Goal: Task Accomplishment & Management: Manage account settings

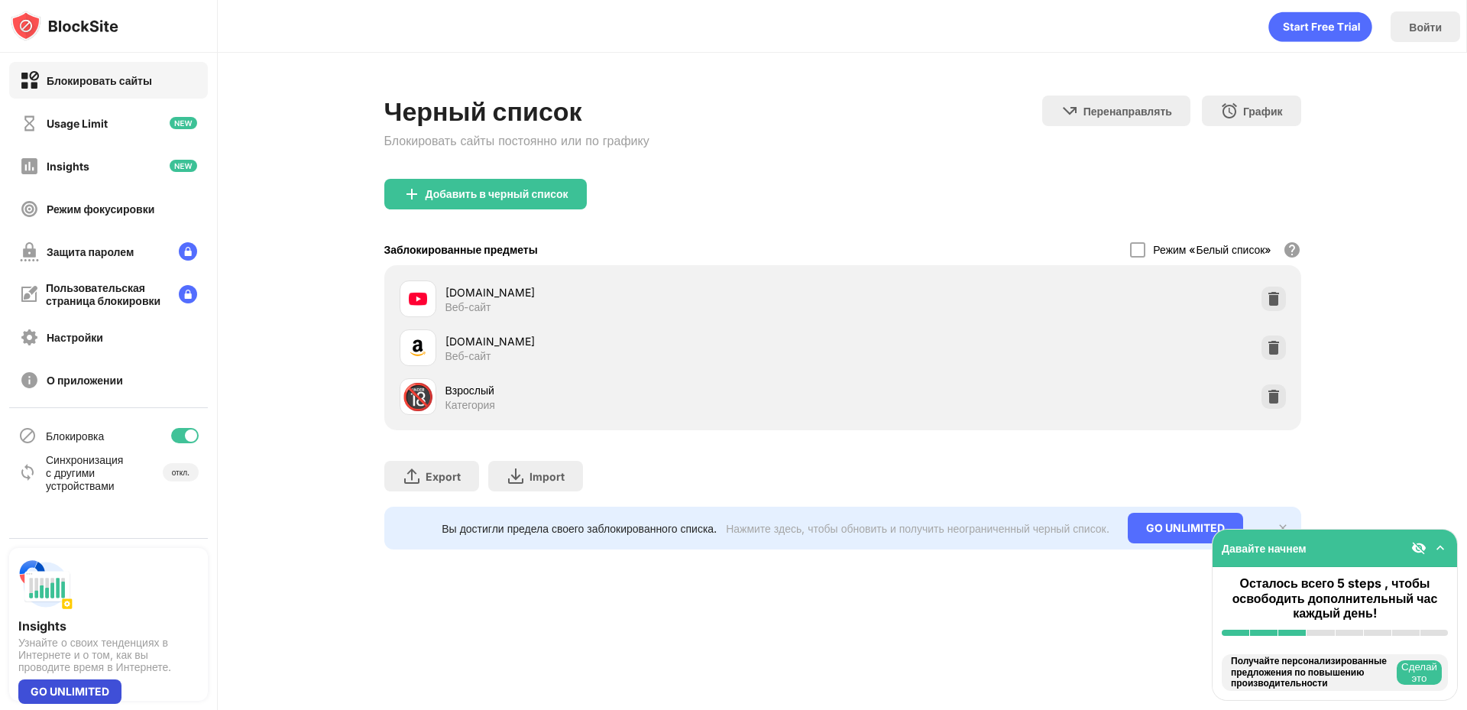
click at [106, 684] on div "GO UNLIMITED" at bounding box center [69, 691] width 103 height 24
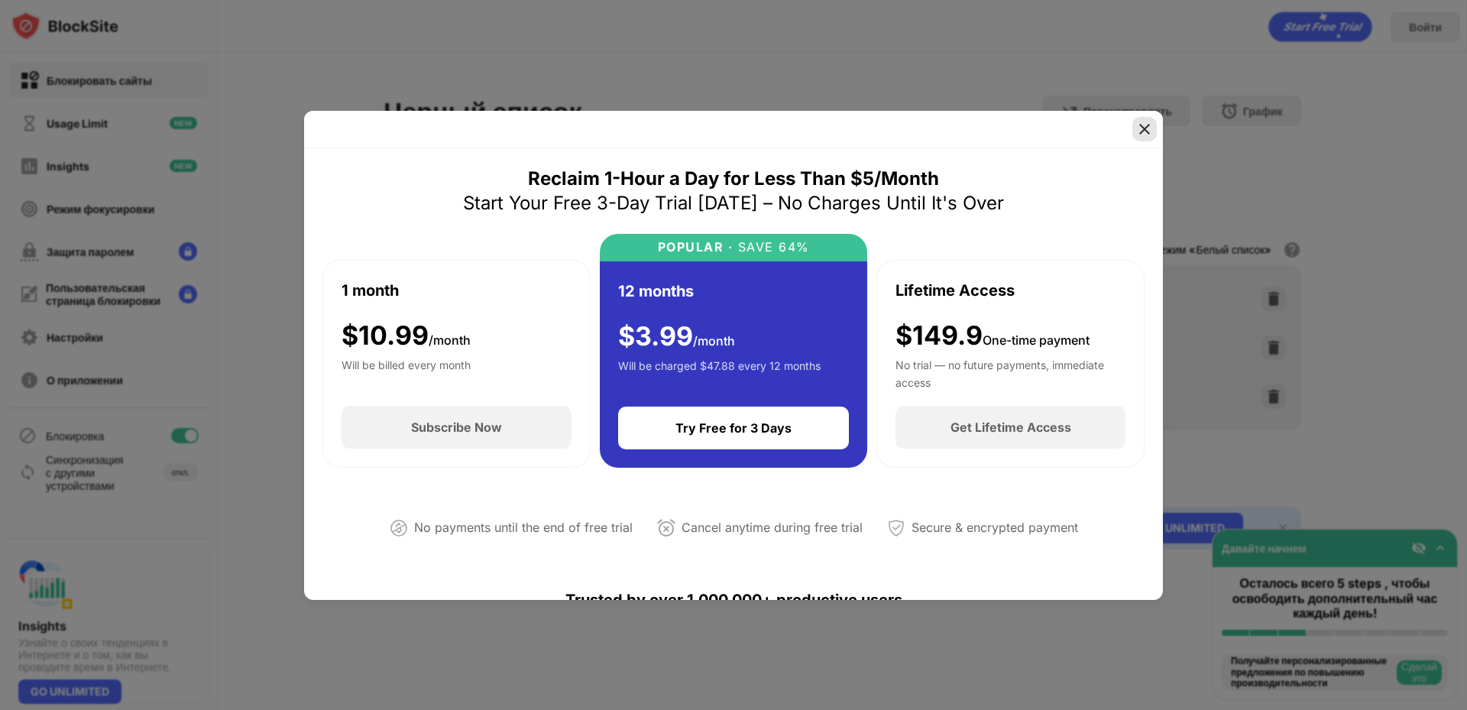
click at [1139, 128] on img at bounding box center [1144, 129] width 15 height 15
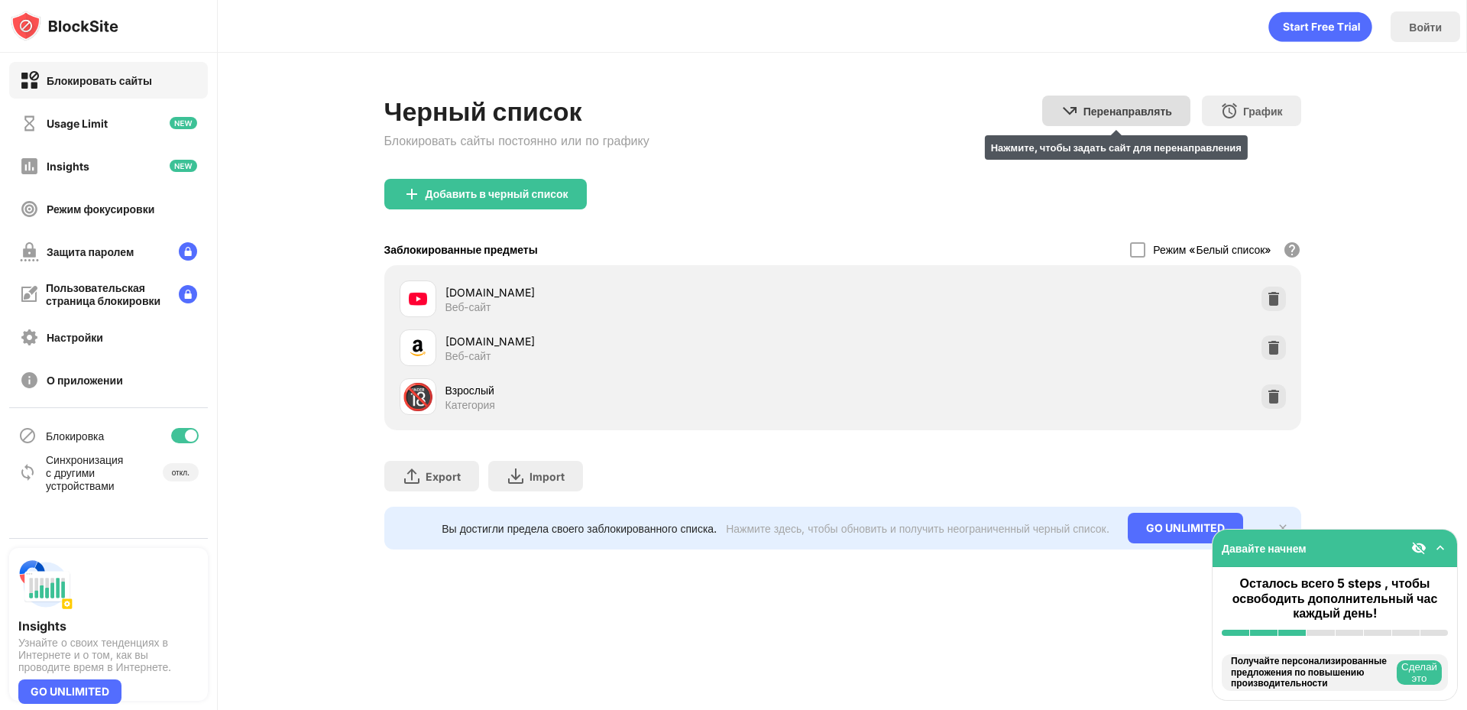
click at [1154, 107] on div "Перенаправлять" at bounding box center [1128, 111] width 89 height 13
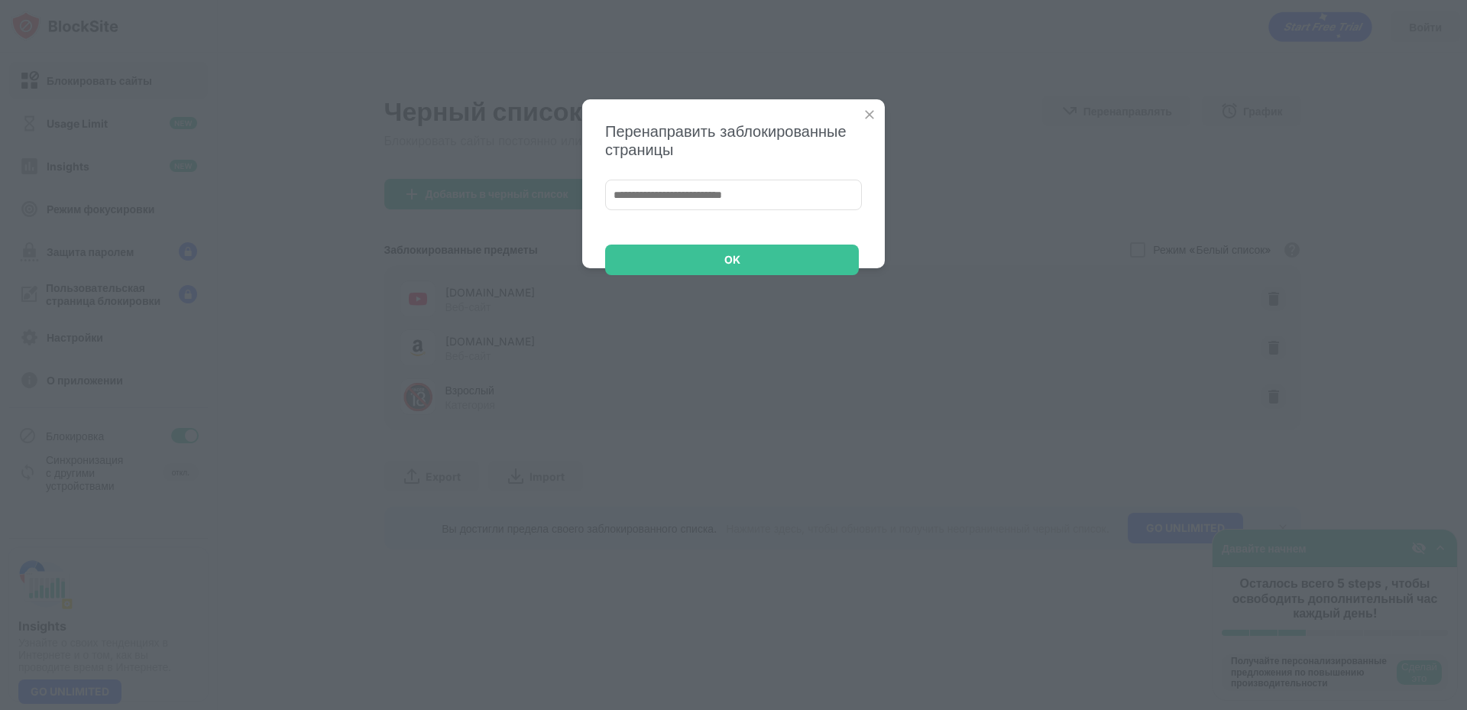
click at [868, 116] on img at bounding box center [869, 114] width 15 height 15
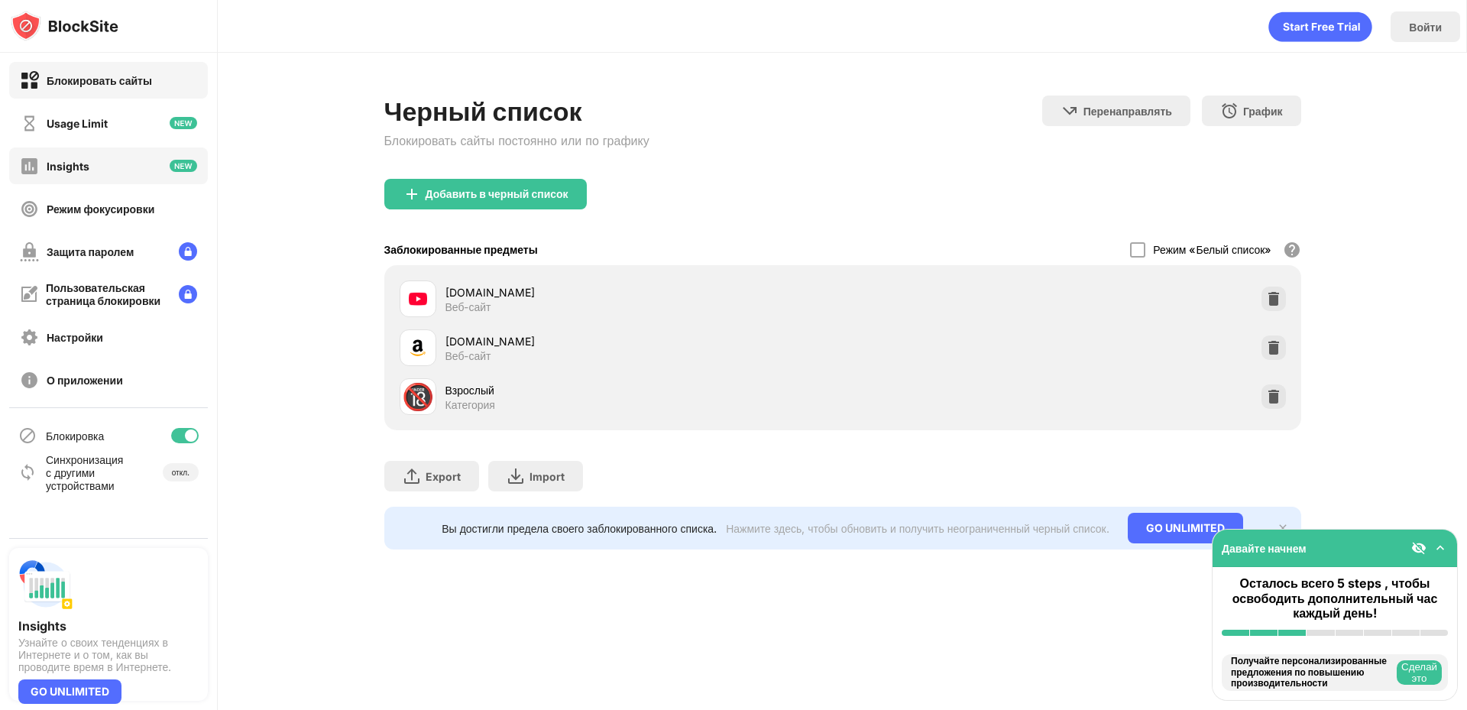
click at [164, 177] on div "Insights" at bounding box center [108, 166] width 199 height 37
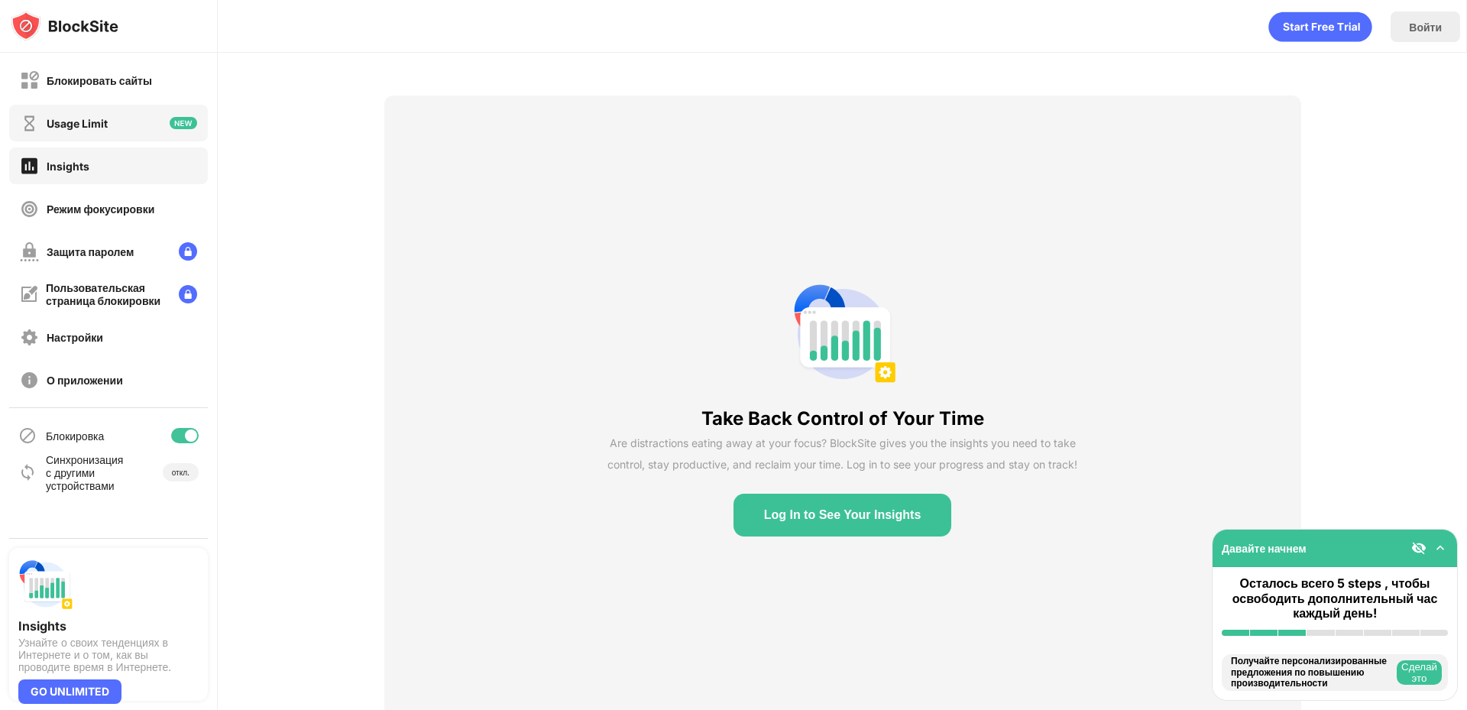
click at [161, 130] on div "Usage Limit" at bounding box center [108, 123] width 199 height 37
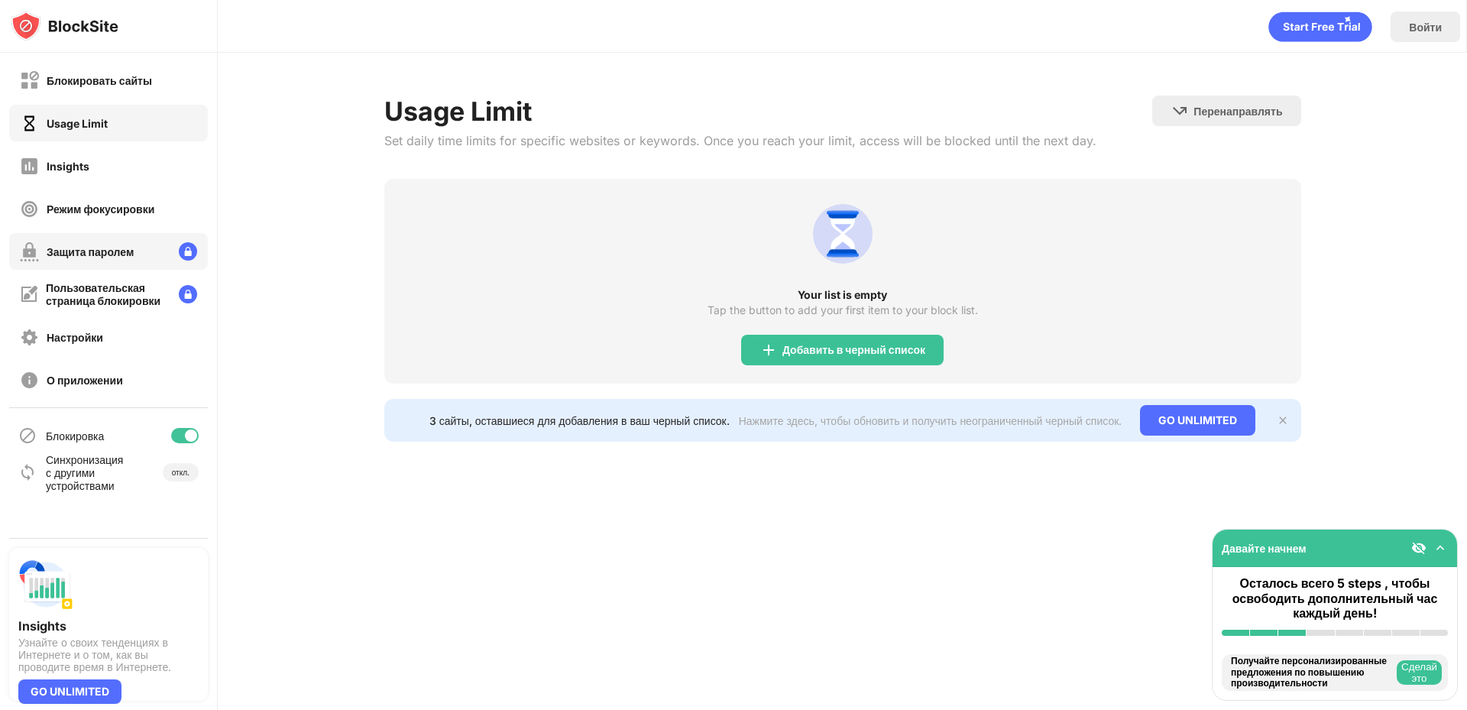
drag, startPoint x: 179, startPoint y: 263, endPoint x: 181, endPoint y: 271, distance: 8.7
click at [180, 267] on div "Защита паролем" at bounding box center [108, 251] width 199 height 37
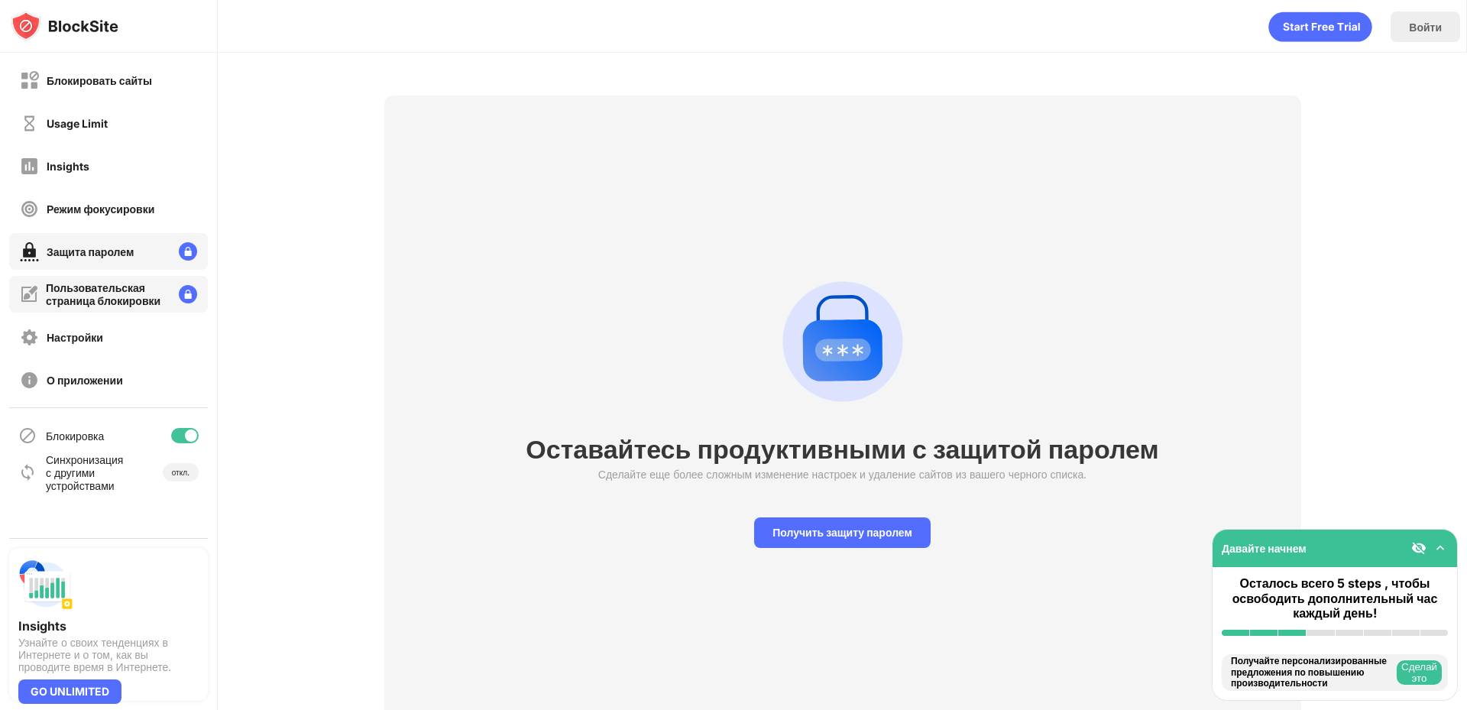
click at [184, 288] on img at bounding box center [188, 294] width 18 height 18
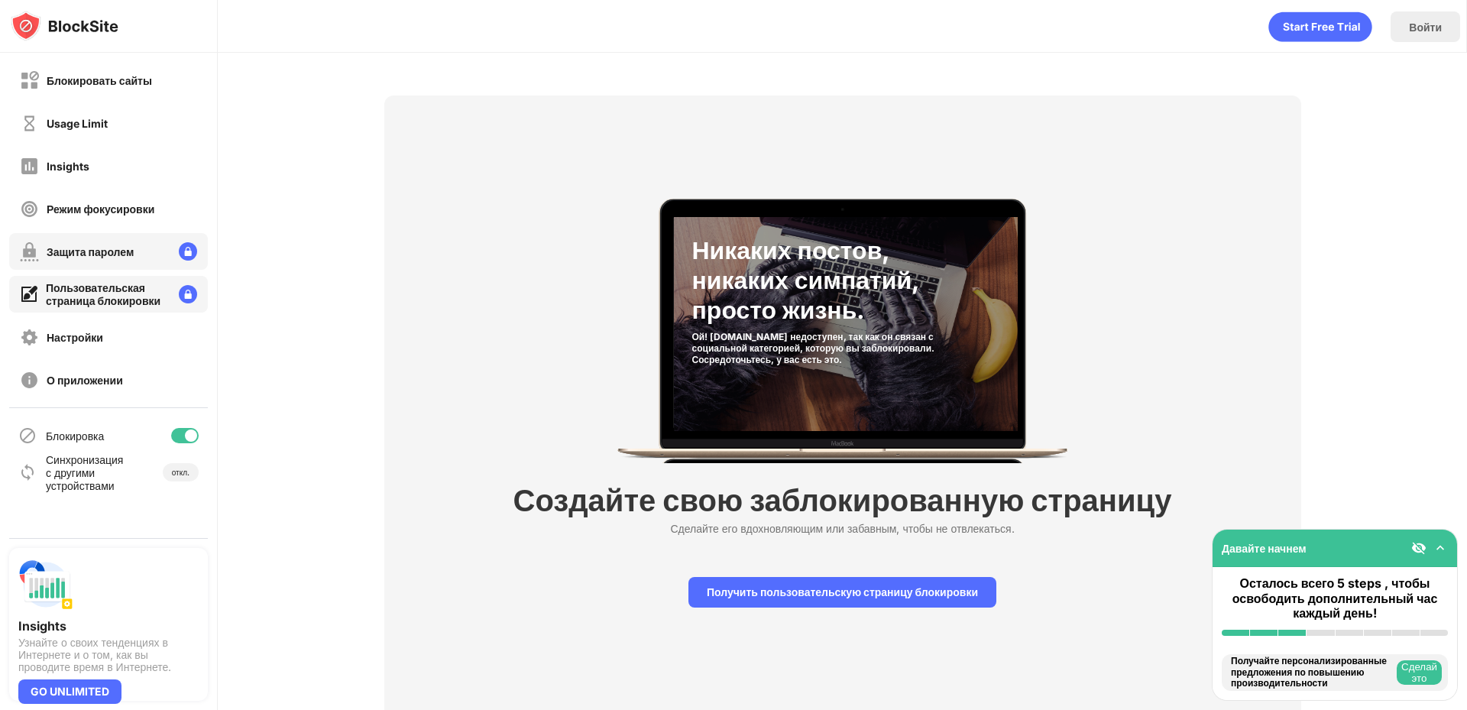
click at [173, 255] on div "Защита паролем" at bounding box center [108, 251] width 199 height 37
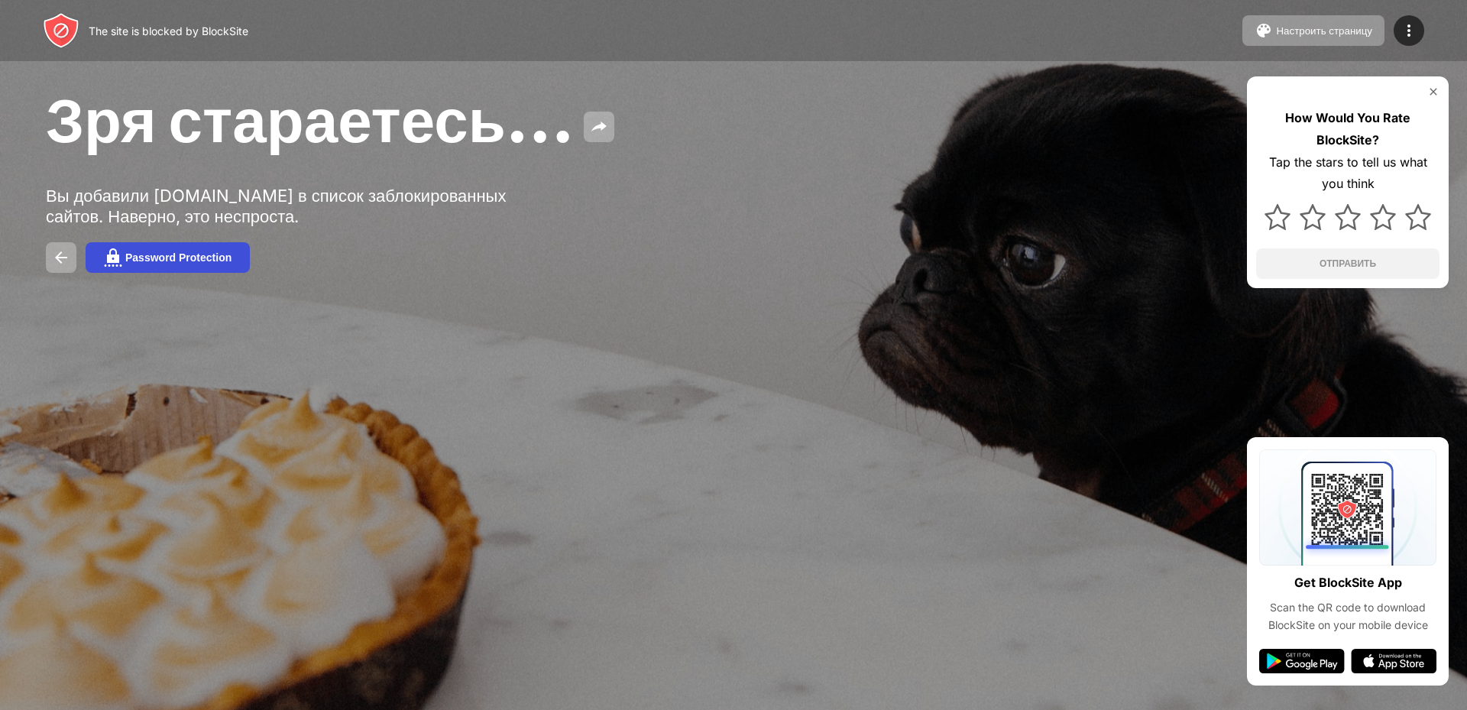
click at [229, 244] on button "Password Protection" at bounding box center [168, 257] width 164 height 31
